Goal: Task Accomplishment & Management: Manage account settings

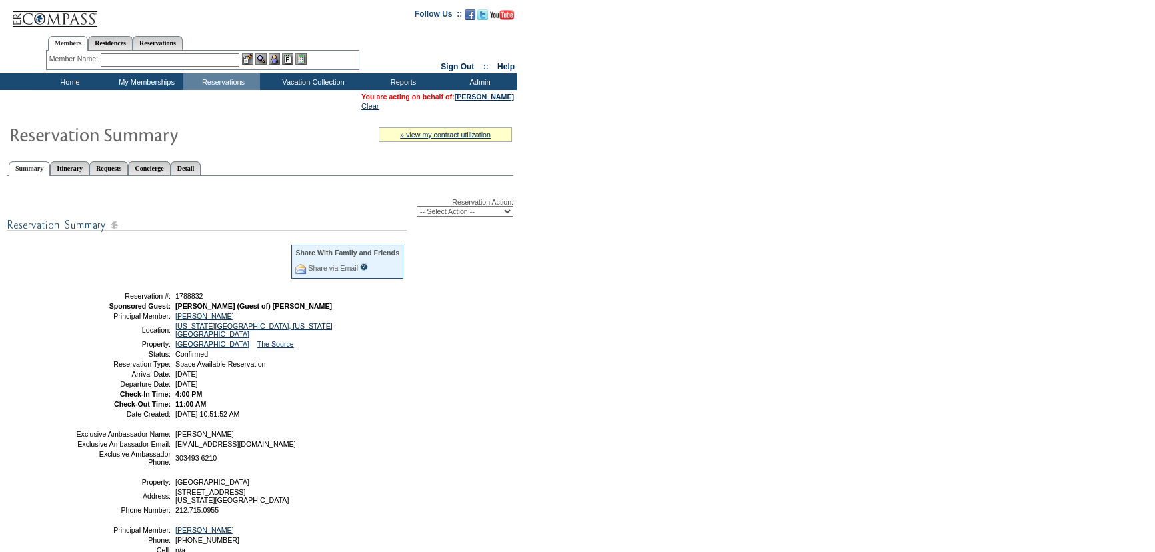
drag, startPoint x: 700, startPoint y: 413, endPoint x: 670, endPoint y: 403, distance: 32.3
click at [700, 413] on form "Follow Us ::" at bounding box center [577, 334] width 1155 height 668
click at [804, 350] on form "Follow Us ::" at bounding box center [577, 334] width 1155 height 668
click at [450, 205] on div "Reservation Action: -- Select Action -- Modify Reservation Dates Modify Reserva…" at bounding box center [260, 207] width 507 height 19
click at [450, 207] on select "-- Select Action -- Modify Reservation Dates Modify Reservation Cost Modify Occ…" at bounding box center [465, 211] width 97 height 11
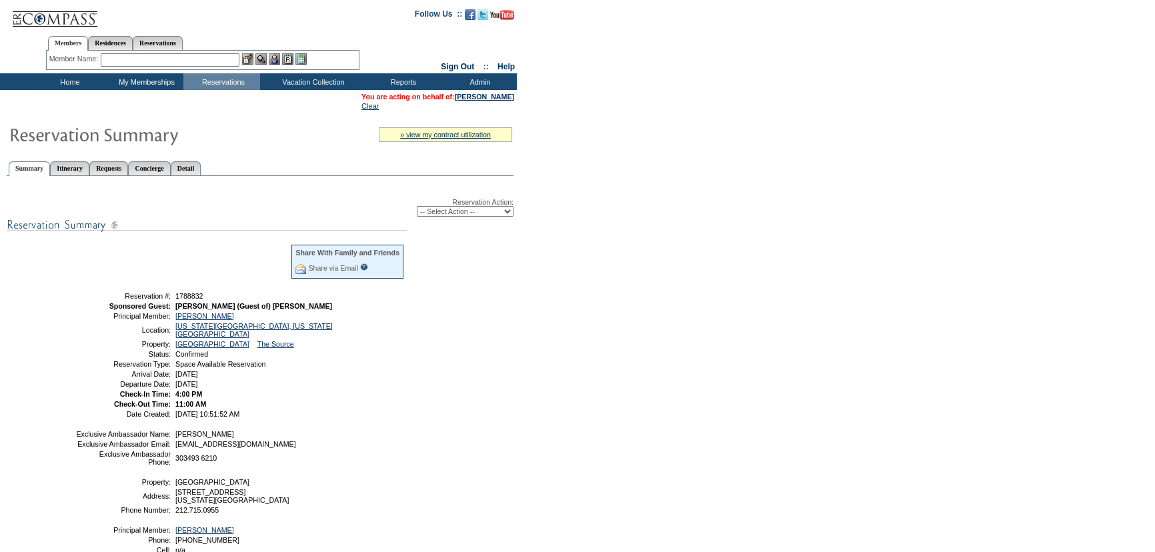
select select "CancelRes"
click at [417, 207] on select "-- Select Action -- Modify Reservation Dates Modify Reservation Cost Modify Occ…" at bounding box center [465, 211] width 97 height 11
click at [595, 300] on form "Follow Us ::" at bounding box center [577, 334] width 1155 height 668
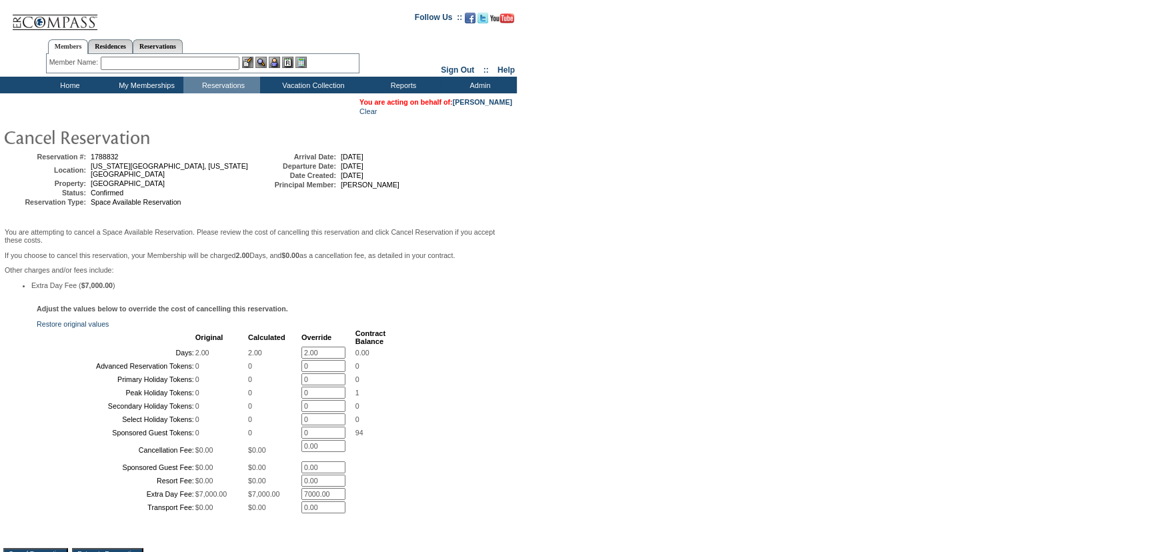
drag, startPoint x: 493, startPoint y: 330, endPoint x: 476, endPoint y: 327, distance: 17.7
click at [493, 330] on div "Adjust the values below to override the cost of cancelling this reservation. Re…" at bounding box center [258, 416] width 510 height 223
click at [340, 346] on td "Override" at bounding box center [328, 338] width 53 height 16
click at [333, 356] on input "2.00" at bounding box center [324, 353] width 44 height 12
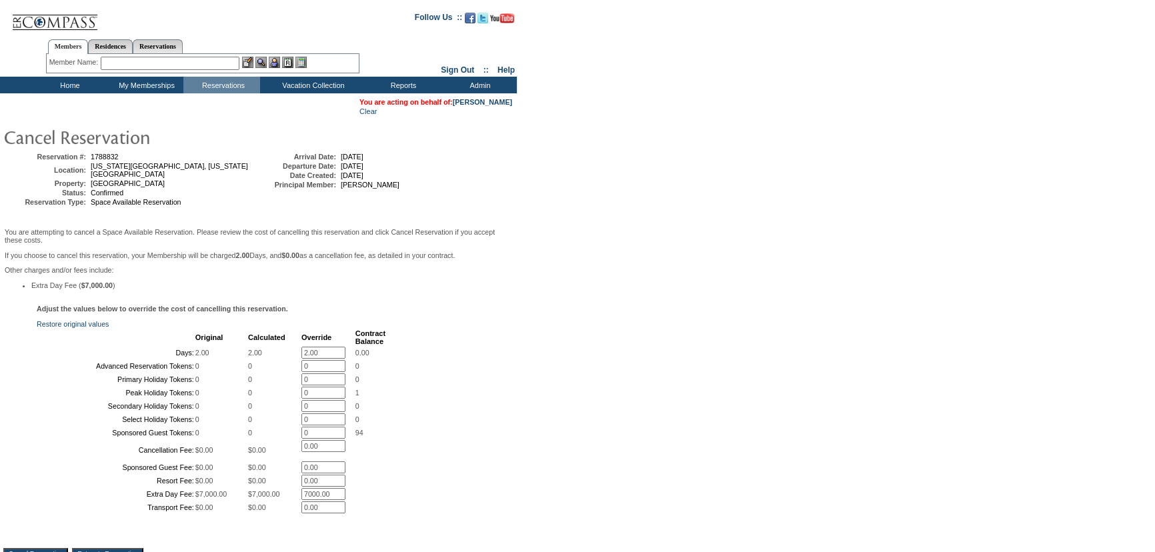
click at [333, 356] on input "2.00" at bounding box center [324, 353] width 44 height 12
click at [606, 225] on form "Follow Us ::" at bounding box center [575, 324] width 1151 height 642
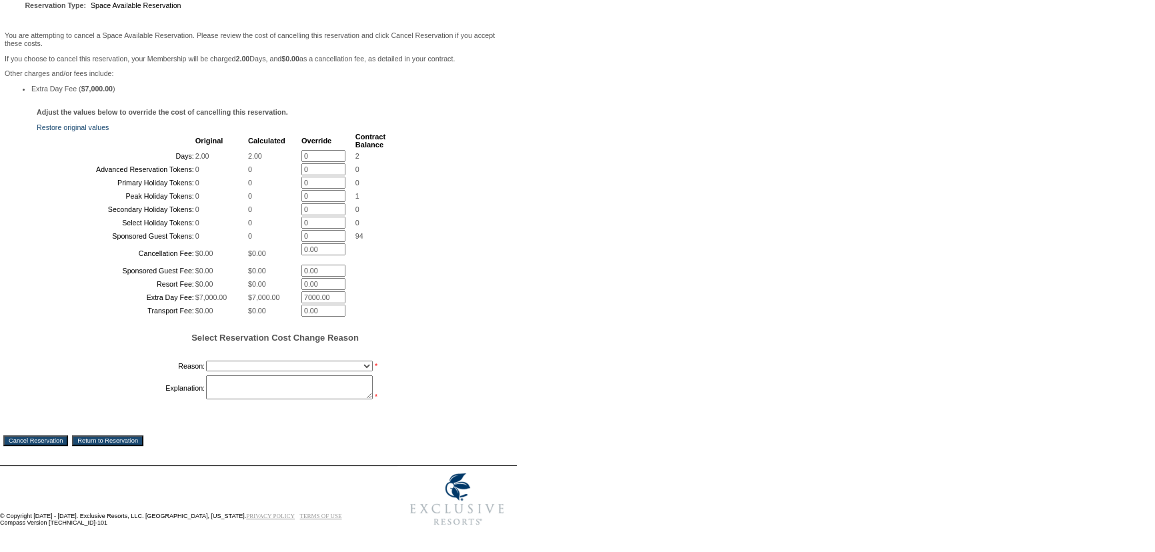
scroll to position [242, 0]
click at [573, 227] on form "Follow Us ::" at bounding box center [575, 170] width 1151 height 726
click at [247, 372] on select "Creating Continuous Stay Days Booked After Cancellation Experiential / Hotel / …" at bounding box center [289, 366] width 167 height 11
click at [472, 228] on div "Adjust the values below to override the cost of cancelling this reservation. Re…" at bounding box center [258, 262] width 510 height 308
click at [337, 133] on td "Override" at bounding box center [328, 141] width 53 height 16
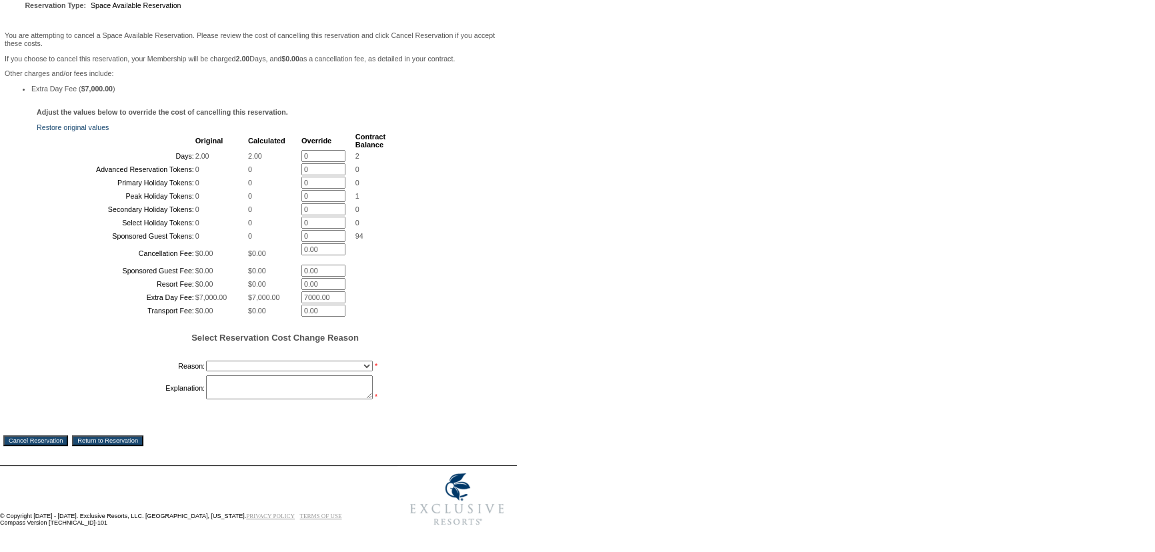
click at [337, 133] on td "Override" at bounding box center [328, 141] width 53 height 16
click at [336, 133] on td "Override" at bounding box center [328, 141] width 53 height 16
click at [333, 150] on input "0" at bounding box center [324, 156] width 44 height 12
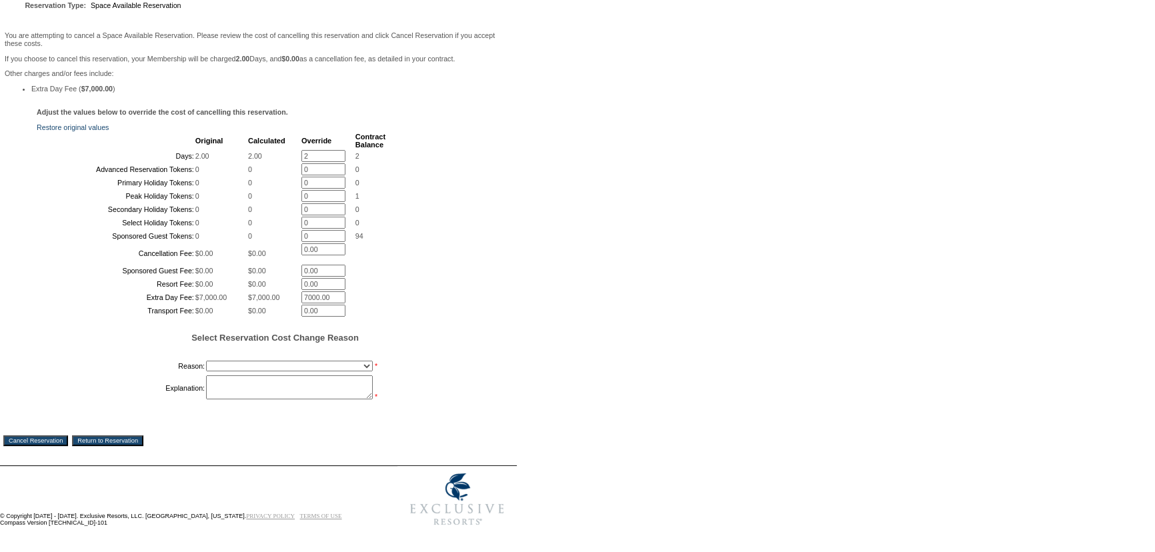
type input "2"
click at [666, 123] on form "Follow Us ::" at bounding box center [575, 170] width 1151 height 726
click at [633, 175] on form "Follow Us ::" at bounding box center [575, 170] width 1151 height 726
